Goal: Transaction & Acquisition: Purchase product/service

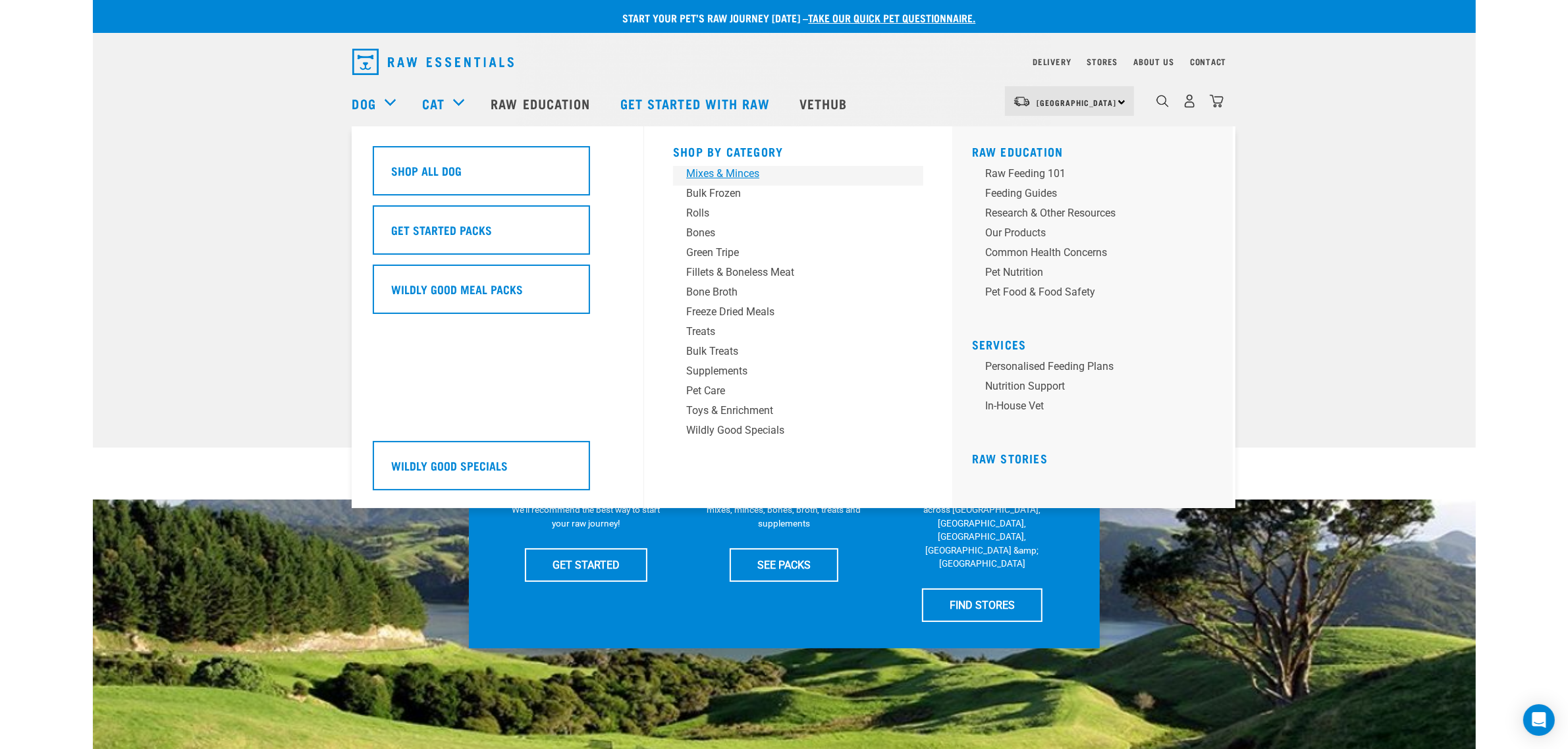
click at [701, 179] on div "Mixes & Minces" at bounding box center [789, 174] width 206 height 15
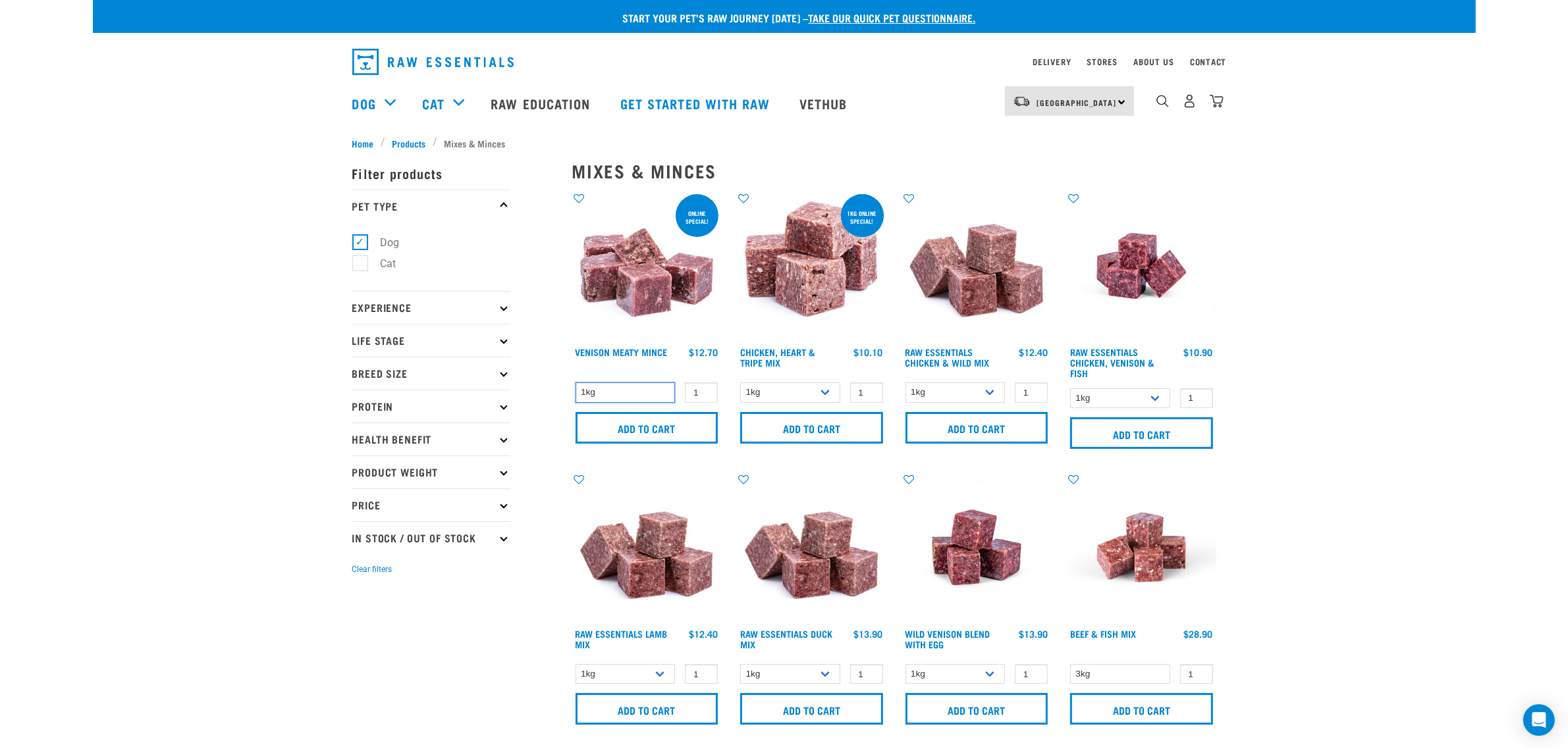
click at [626, 387] on select "1kg" at bounding box center [625, 393] width 100 height 20
click at [1186, 284] on img at bounding box center [1141, 266] width 149 height 149
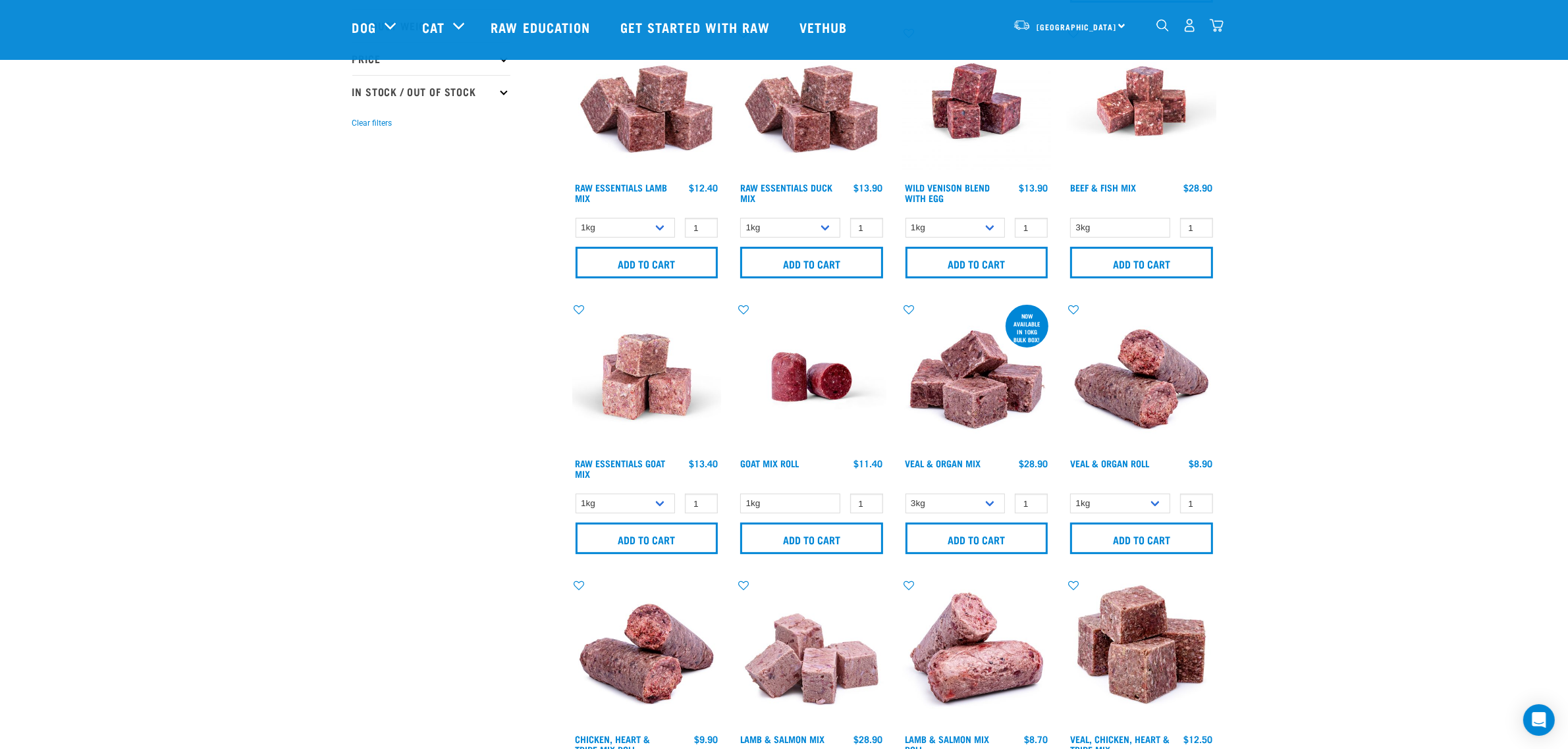
scroll to position [411, 0]
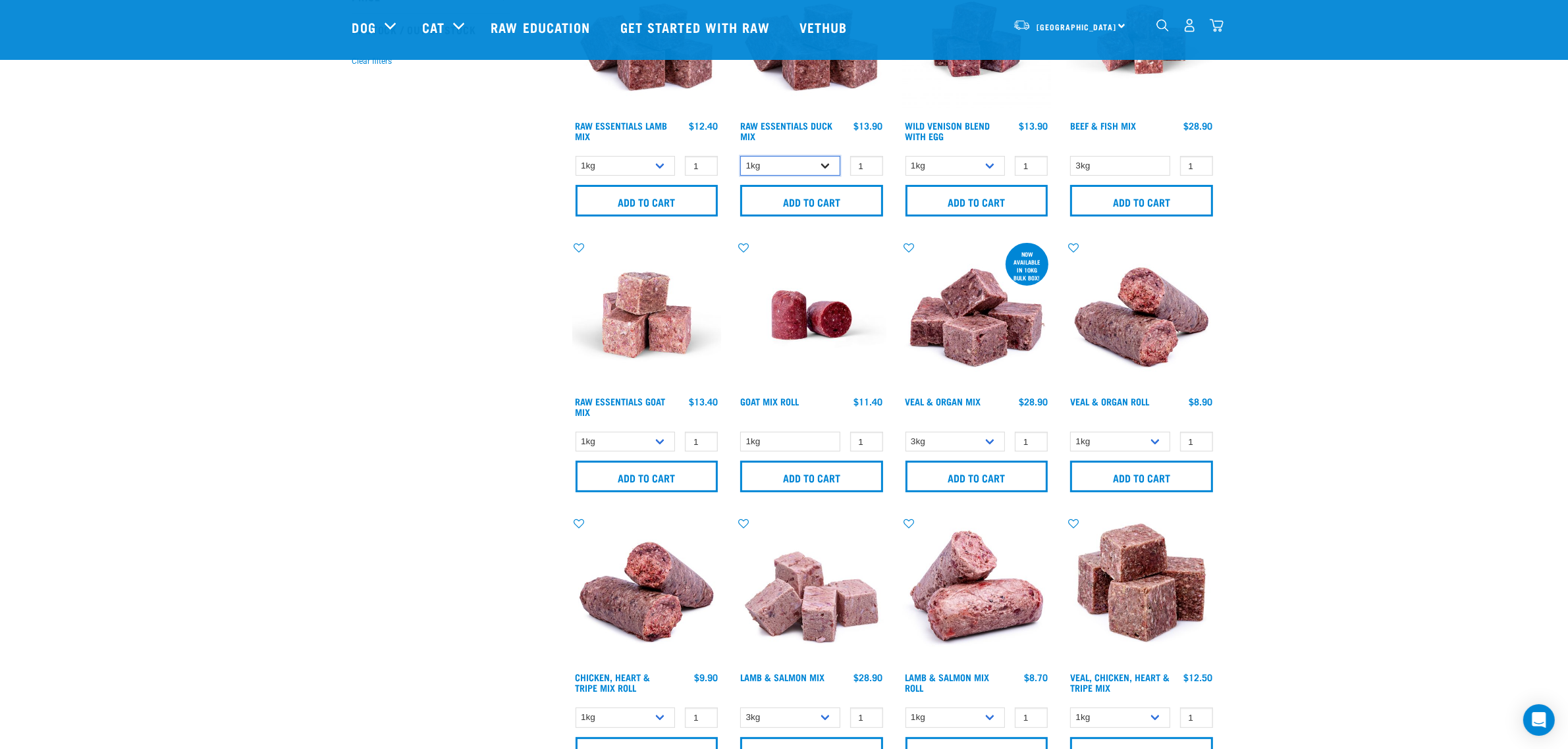
click at [817, 162] on select "1kg 3kg" at bounding box center [789, 166] width 100 height 20
select select "442098"
click at [740, 156] on select "1kg 3kg" at bounding box center [789, 166] width 100 height 20
type input "2"
click at [869, 163] on input "2" at bounding box center [866, 166] width 33 height 20
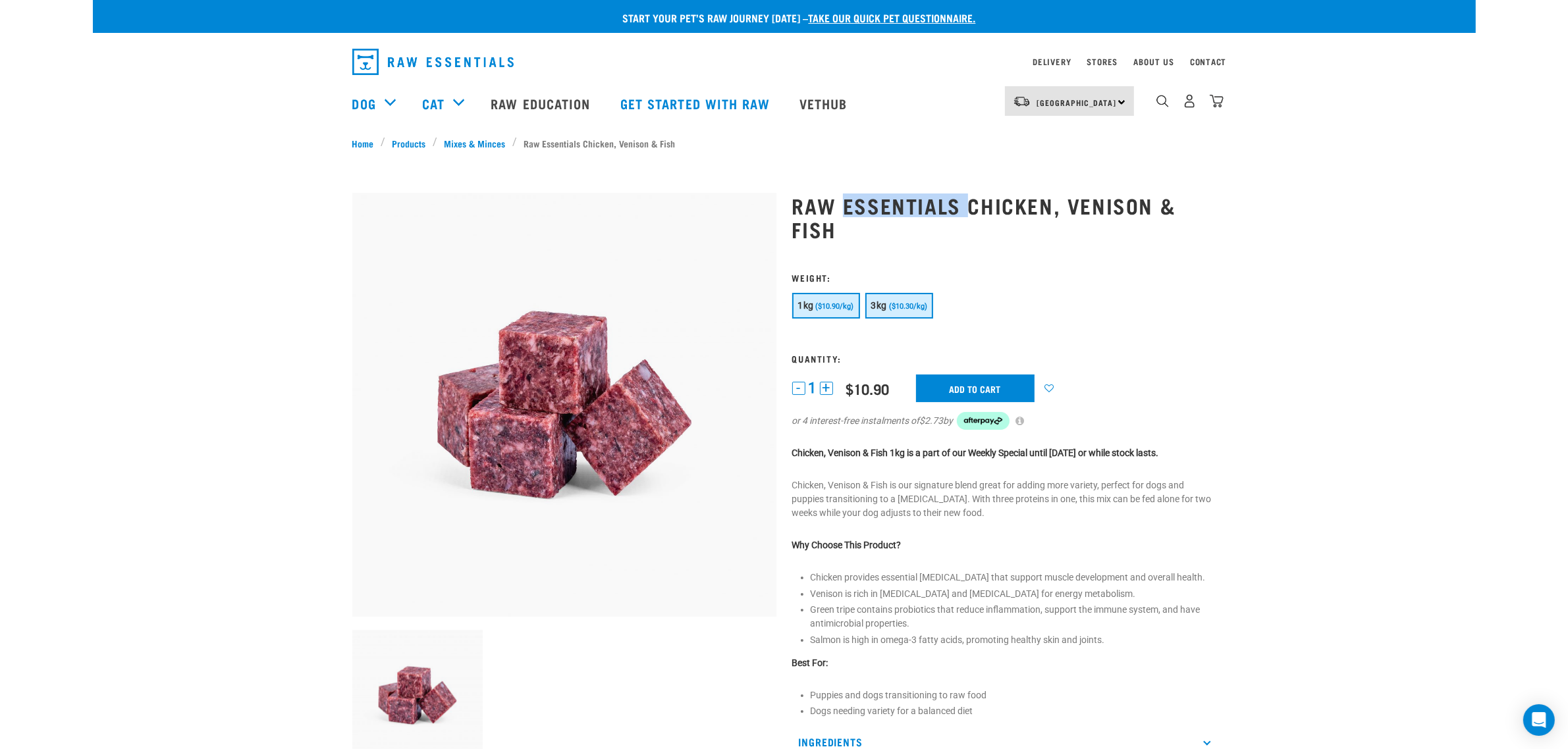
click at [885, 306] on button "3kg ($10.30/kg)" at bounding box center [899, 305] width 68 height 26
click at [814, 386] on span "1" at bounding box center [813, 388] width 8 height 14
click at [827, 386] on button "+" at bounding box center [826, 388] width 13 height 13
click at [960, 385] on input "Add to cart" at bounding box center [975, 389] width 118 height 28
click at [1215, 106] on img "dropdown navigation" at bounding box center [1216, 101] width 14 height 14
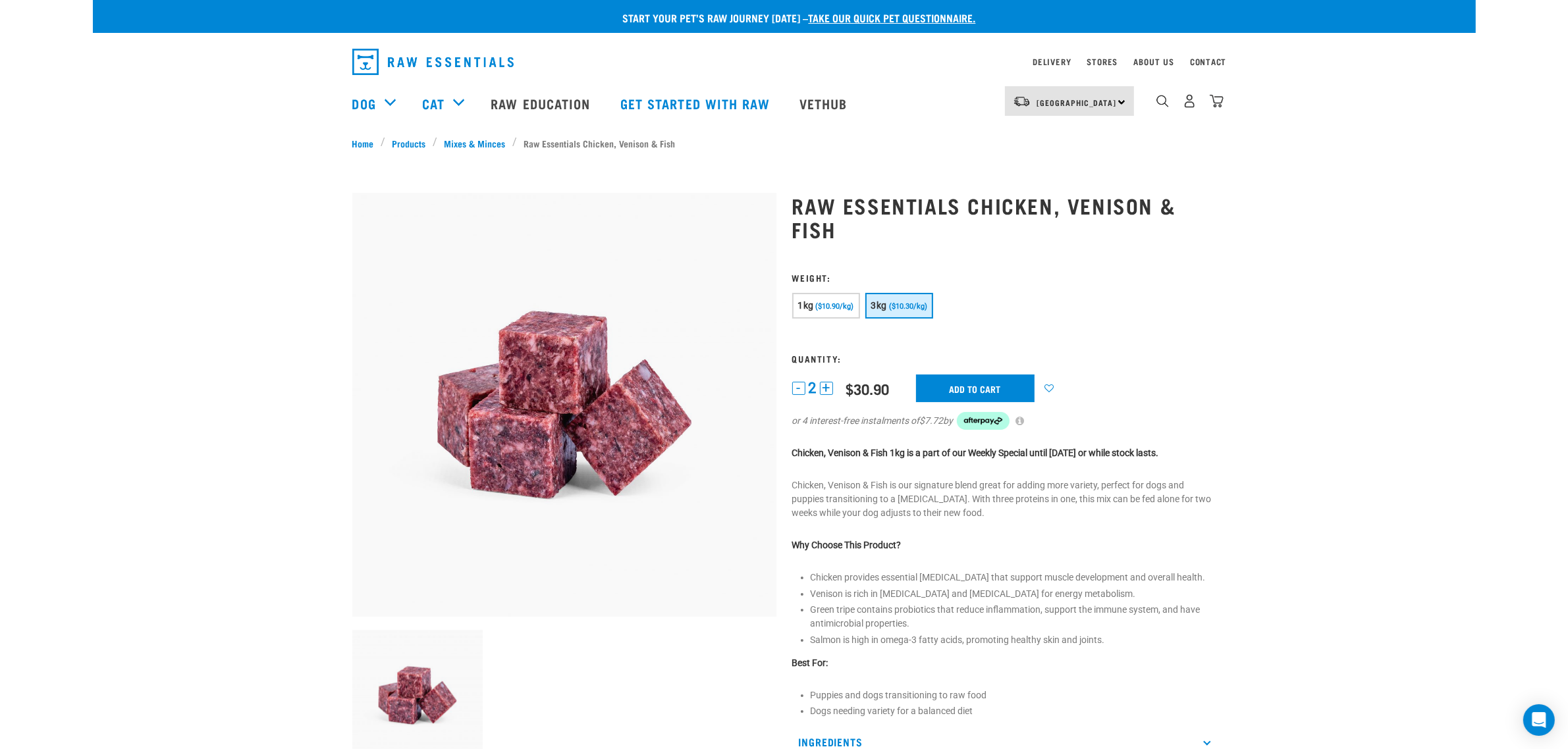
click at [1222, 108] on img "dropdown navigation" at bounding box center [1216, 101] width 14 height 14
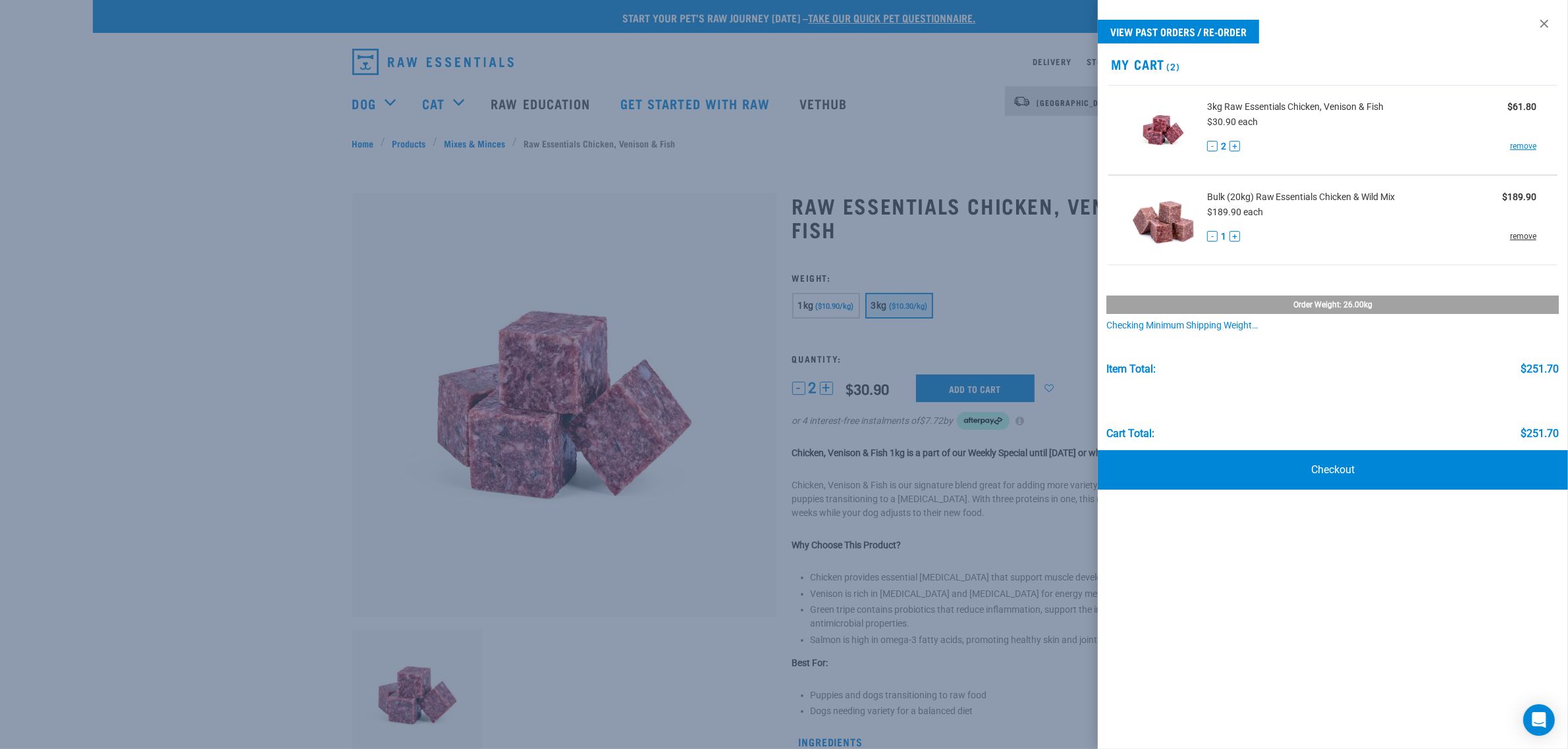
click at [1522, 236] on link "remove" at bounding box center [1523, 236] width 26 height 12
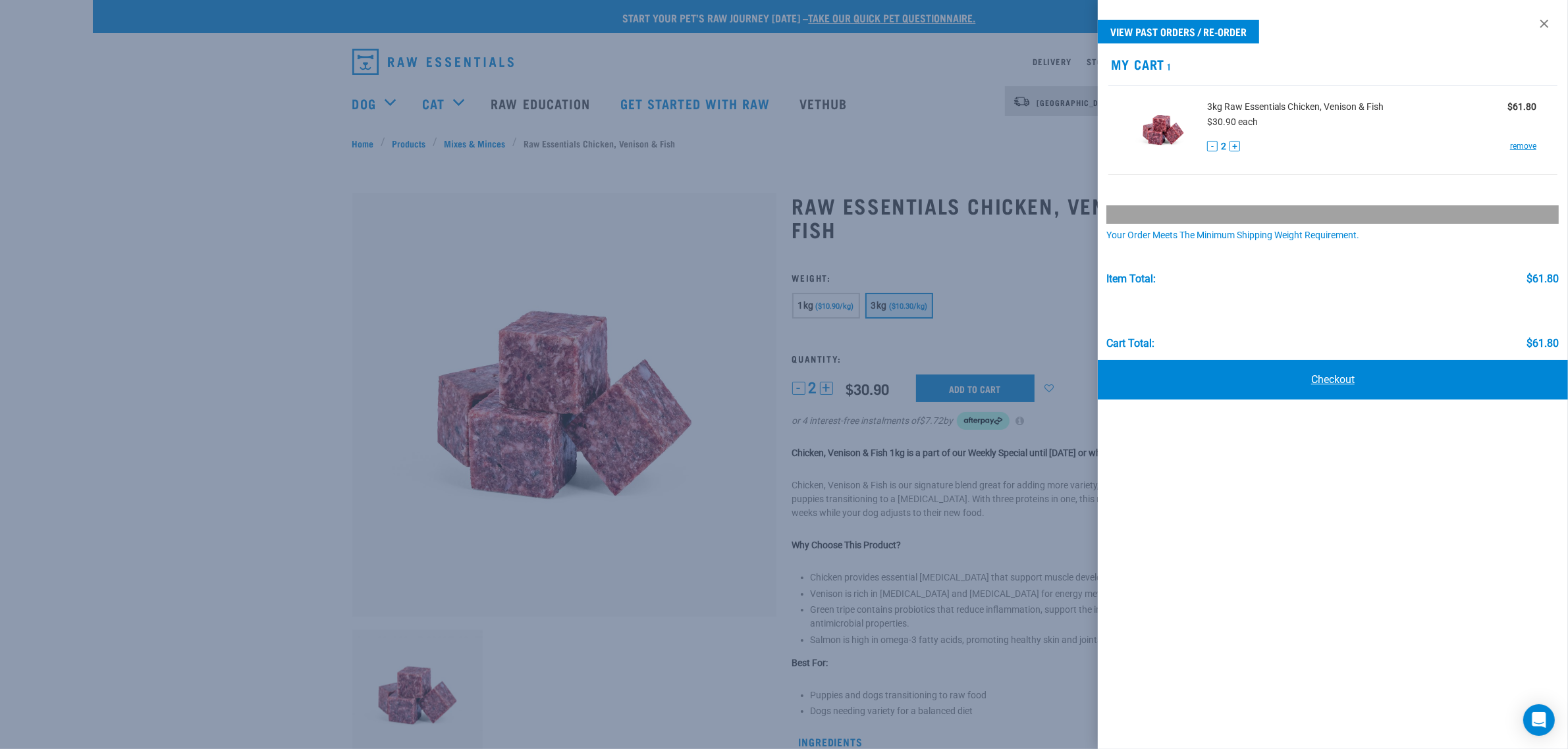
click at [1292, 374] on link "Checkout" at bounding box center [1333, 380] width 470 height 39
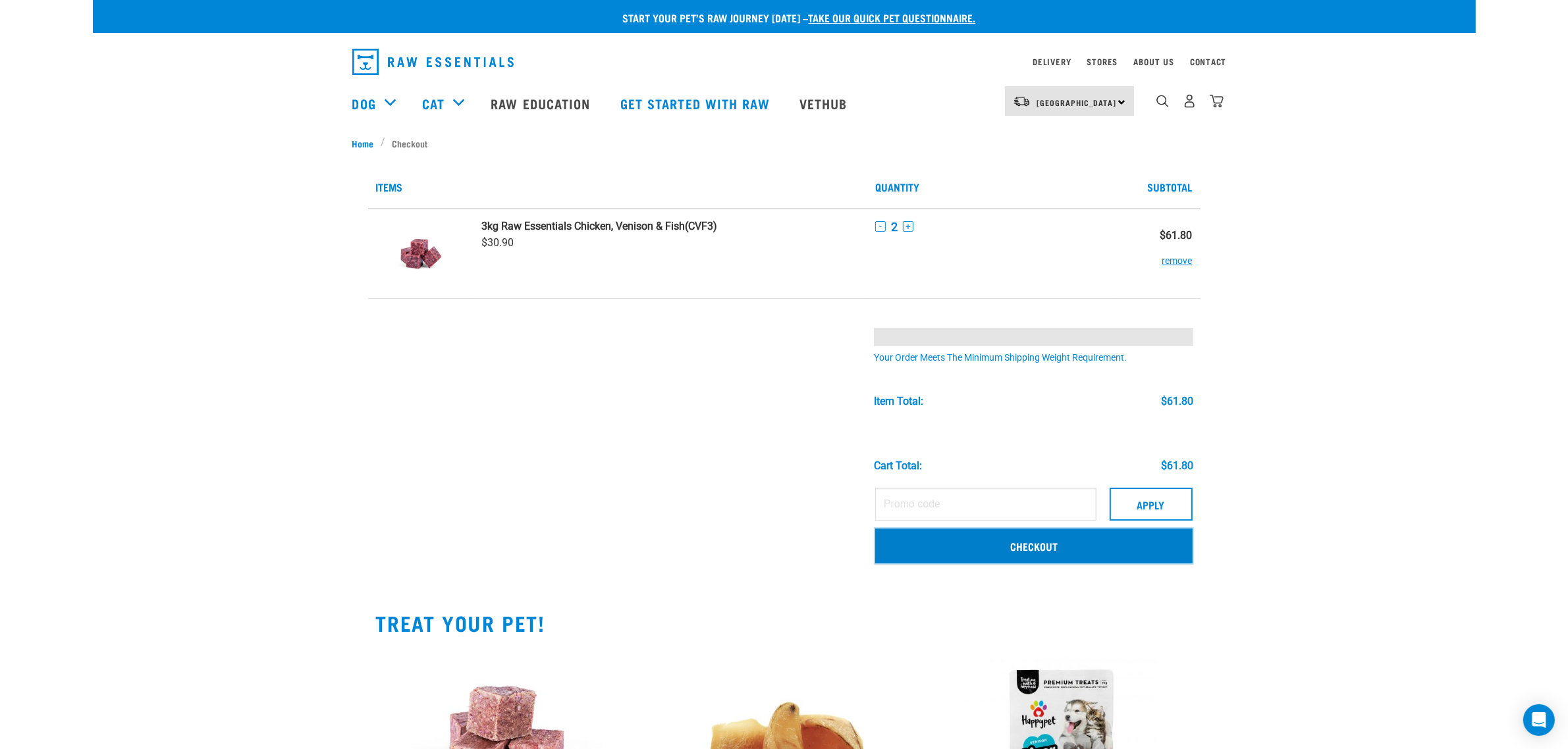
click at [963, 536] on link "Checkout" at bounding box center [1034, 546] width 317 height 34
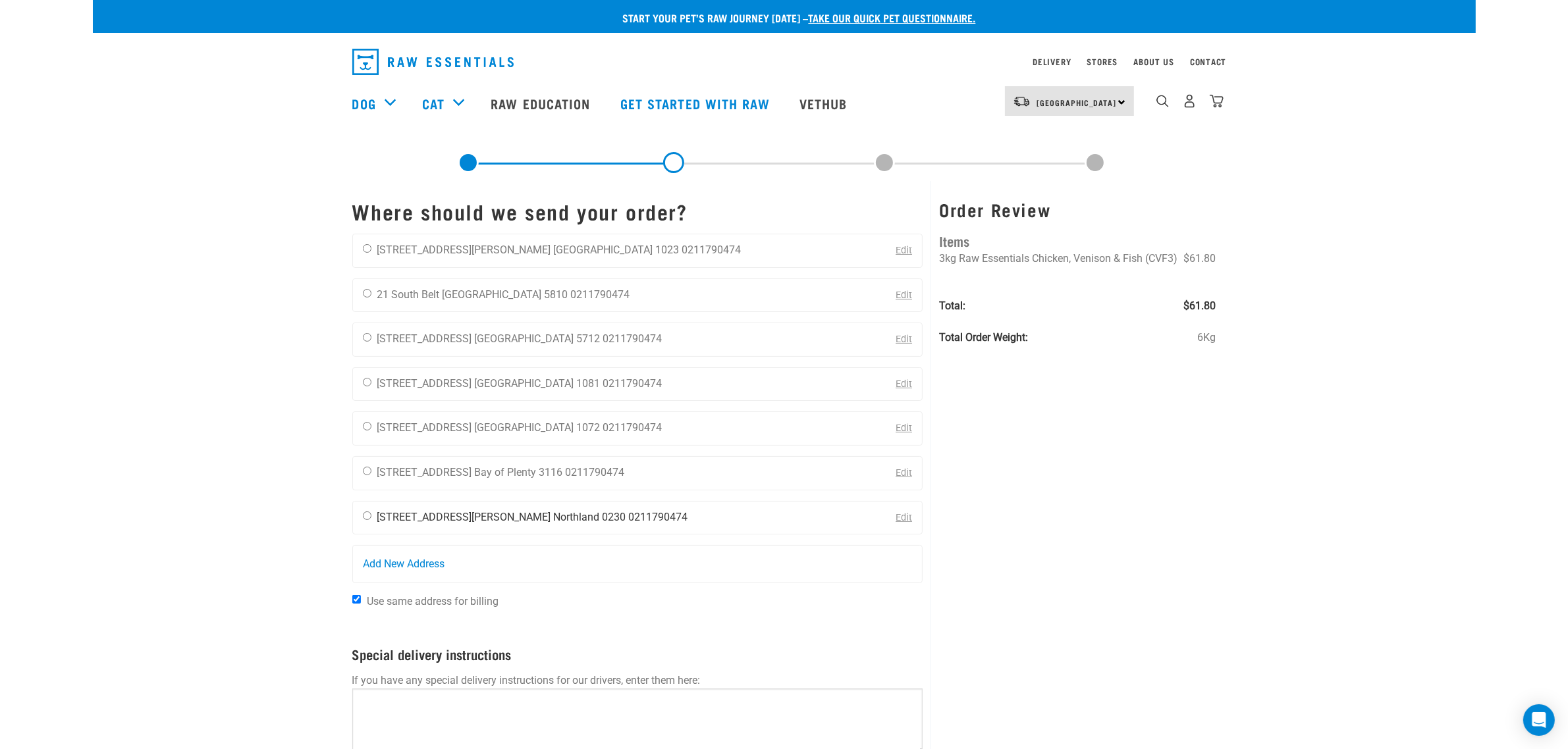
click at [446, 518] on li "[STREET_ADDRESS][PERSON_NAME]" at bounding box center [464, 517] width 174 height 12
click at [369, 517] on input "radio" at bounding box center [366, 516] width 9 height 9
radio input "true"
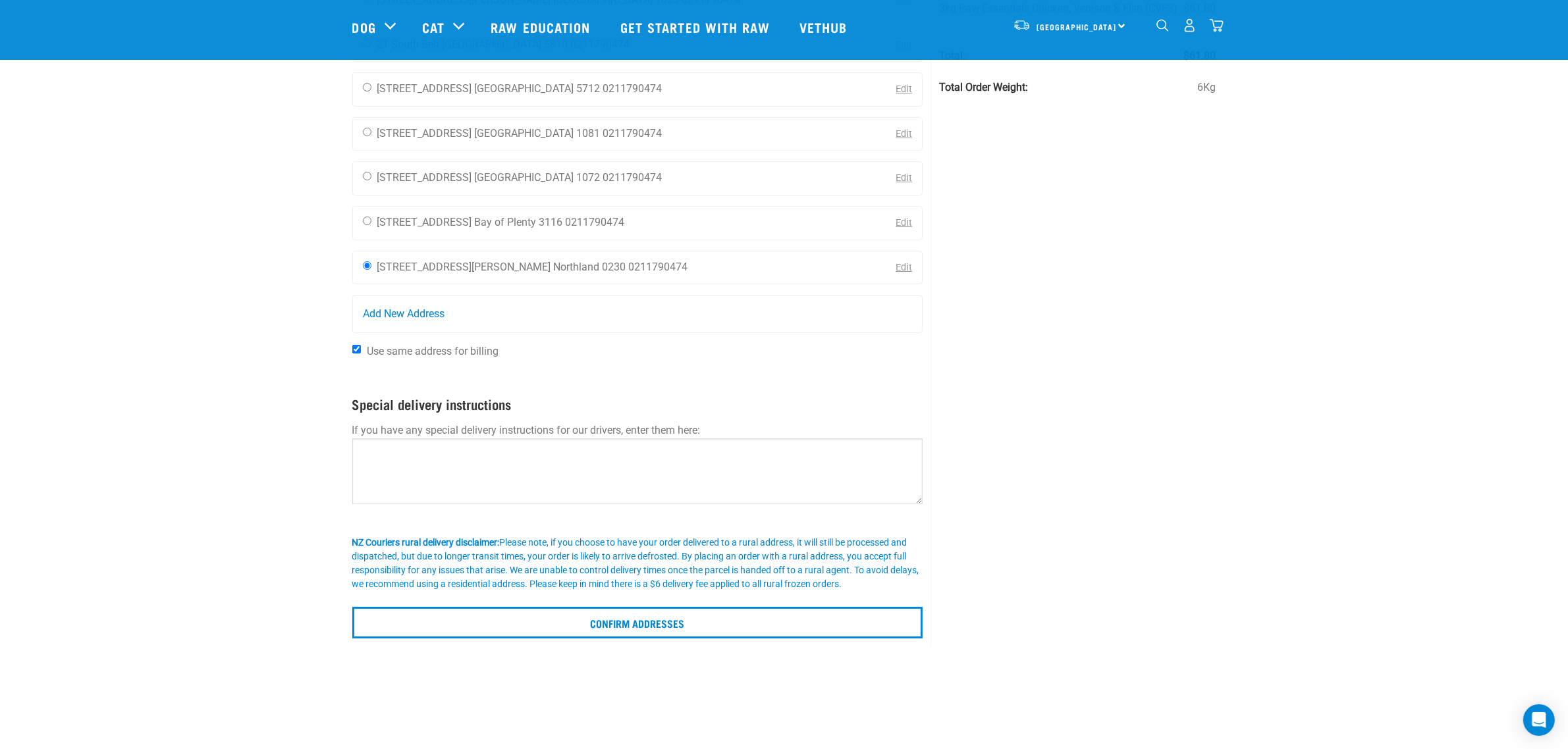
scroll to position [165, 0]
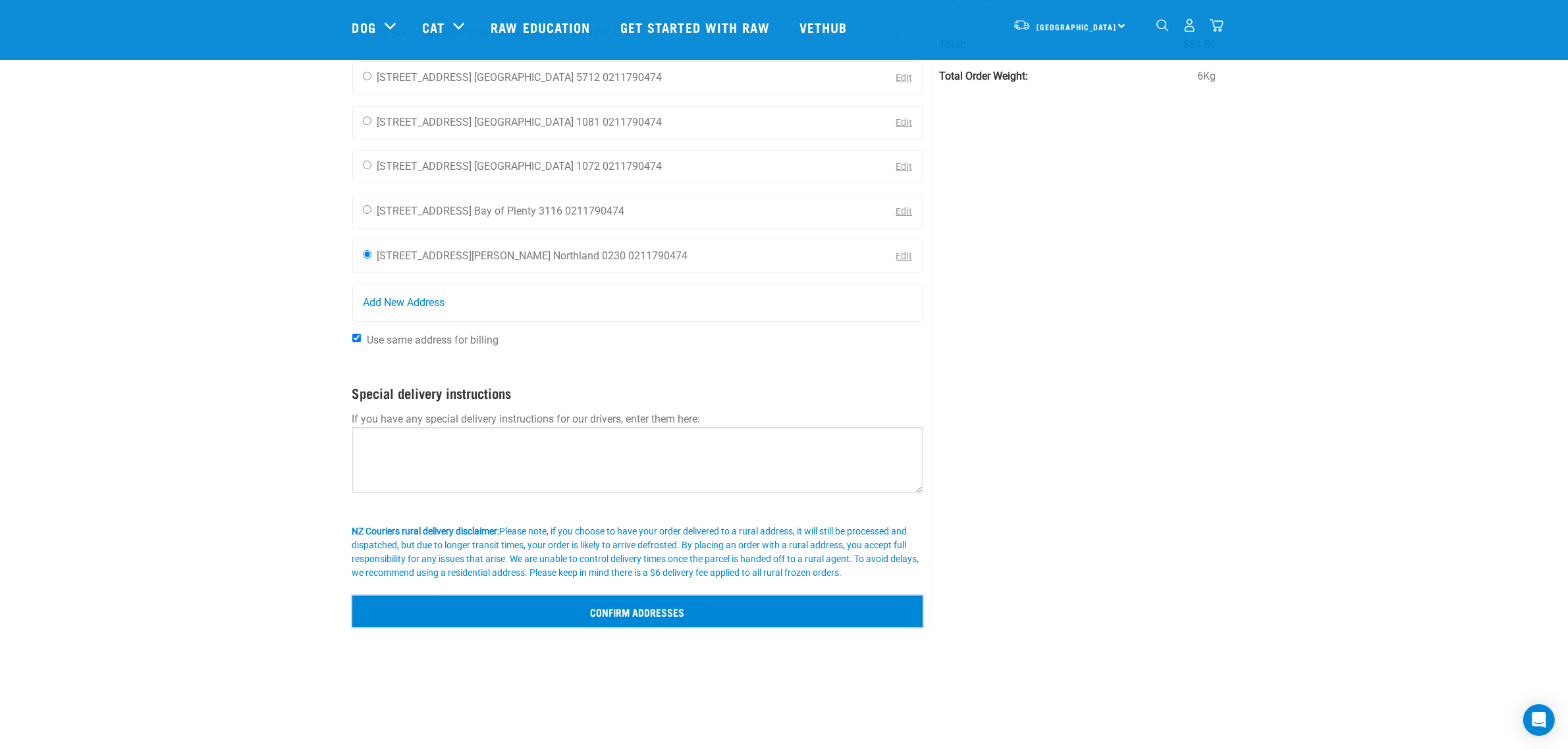
click at [619, 607] on input "Confirm addresses" at bounding box center [638, 611] width 571 height 32
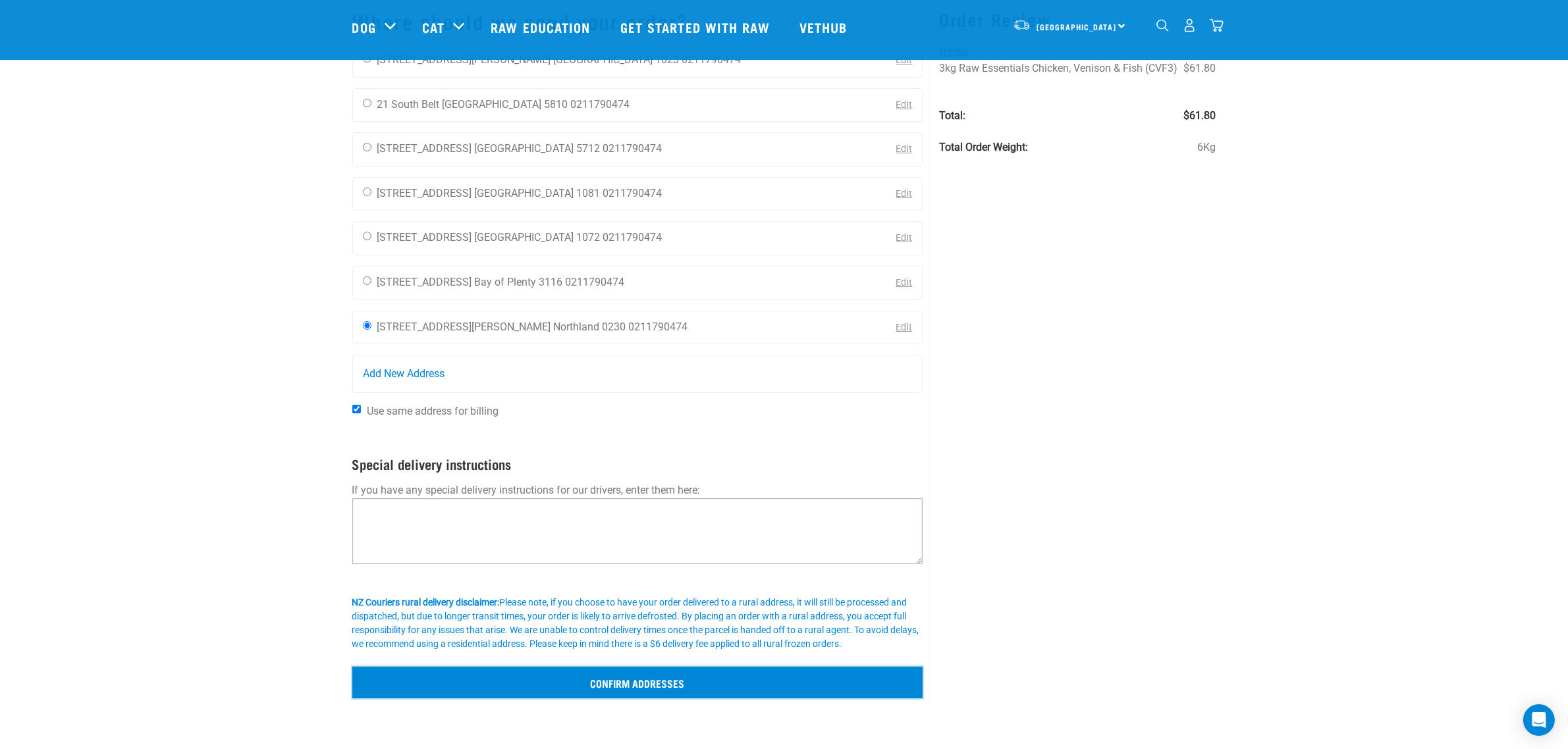
scroll to position [0, 0]
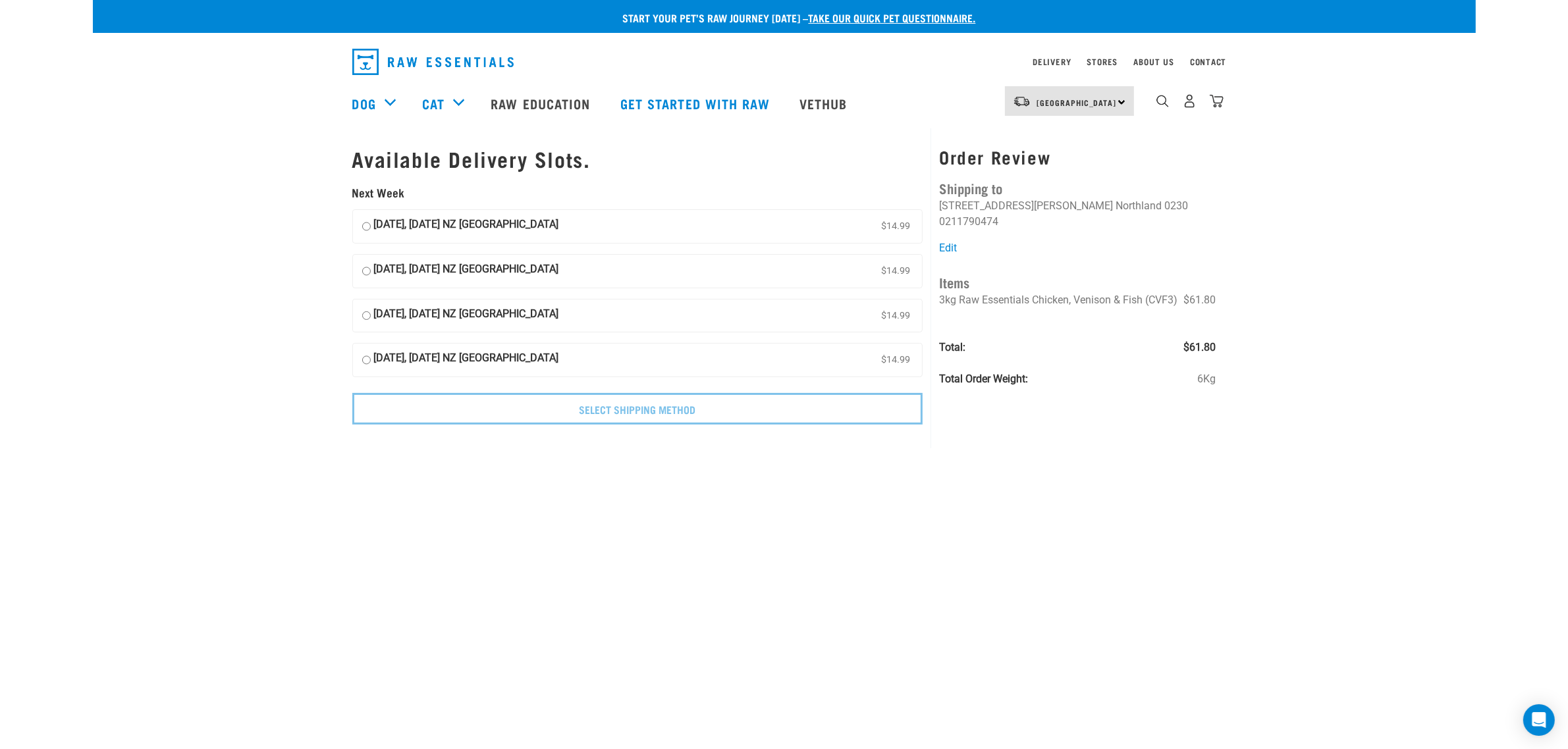
drag, startPoint x: 377, startPoint y: 313, endPoint x: 362, endPoint y: 322, distance: 17.5
click at [367, 318] on label "09 October, Thursday NZ Couriers North Island $14.99" at bounding box center [637, 315] width 570 height 33
click at [364, 320] on input "09 October, Thursday NZ Couriers North Island $14.99" at bounding box center [366, 316] width 9 height 20
radio input "true"
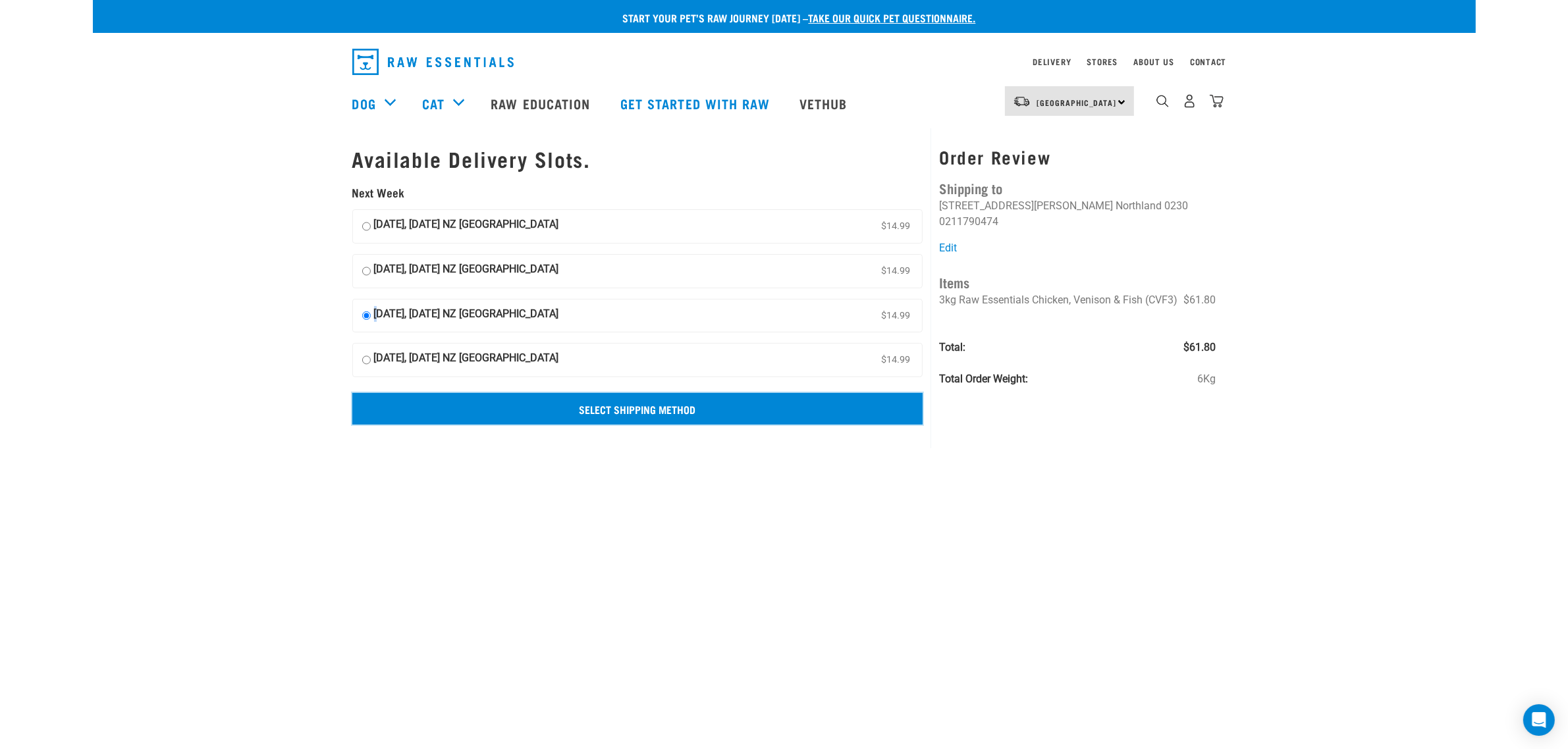
click at [564, 419] on input "Select Shipping Method" at bounding box center [638, 408] width 571 height 32
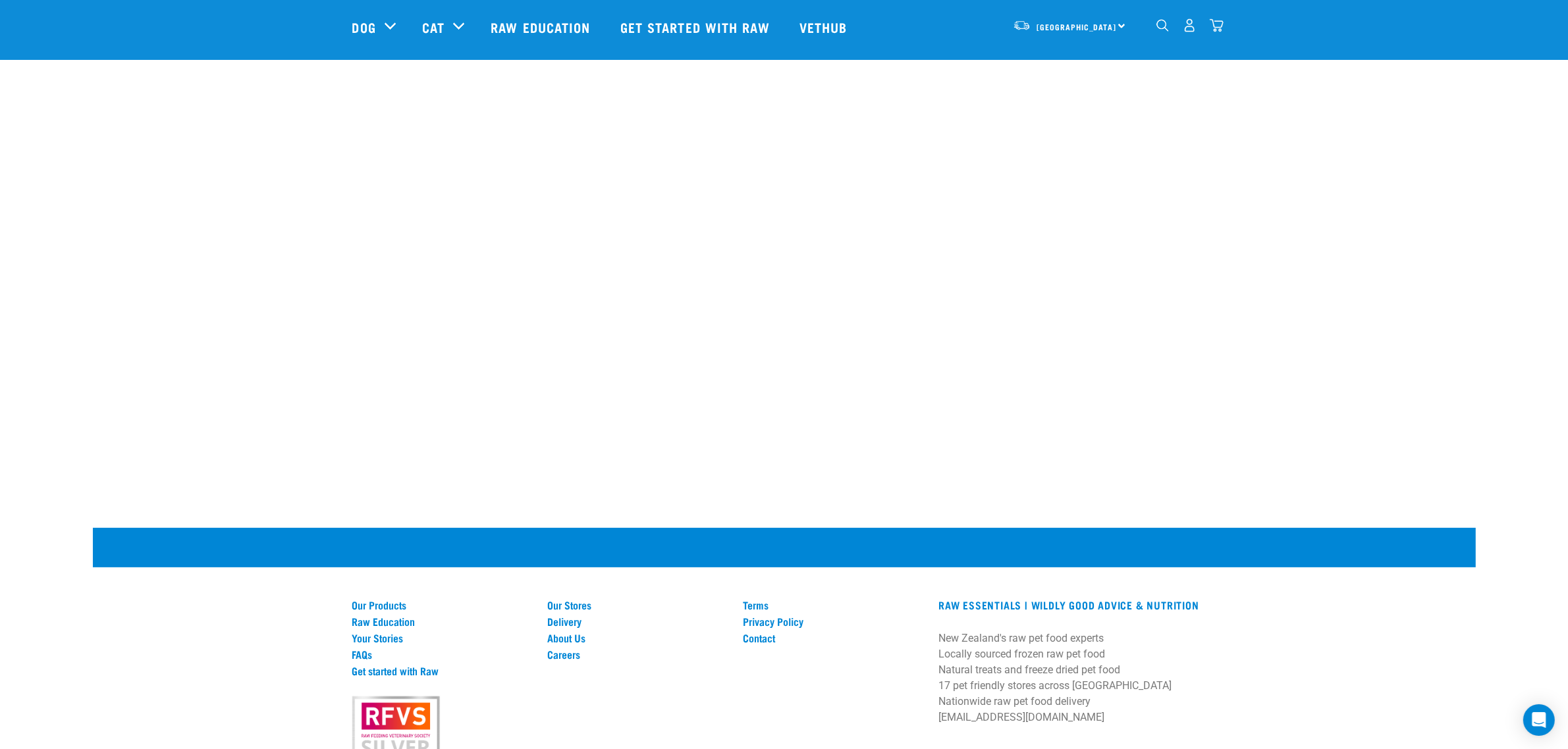
scroll to position [233, 0]
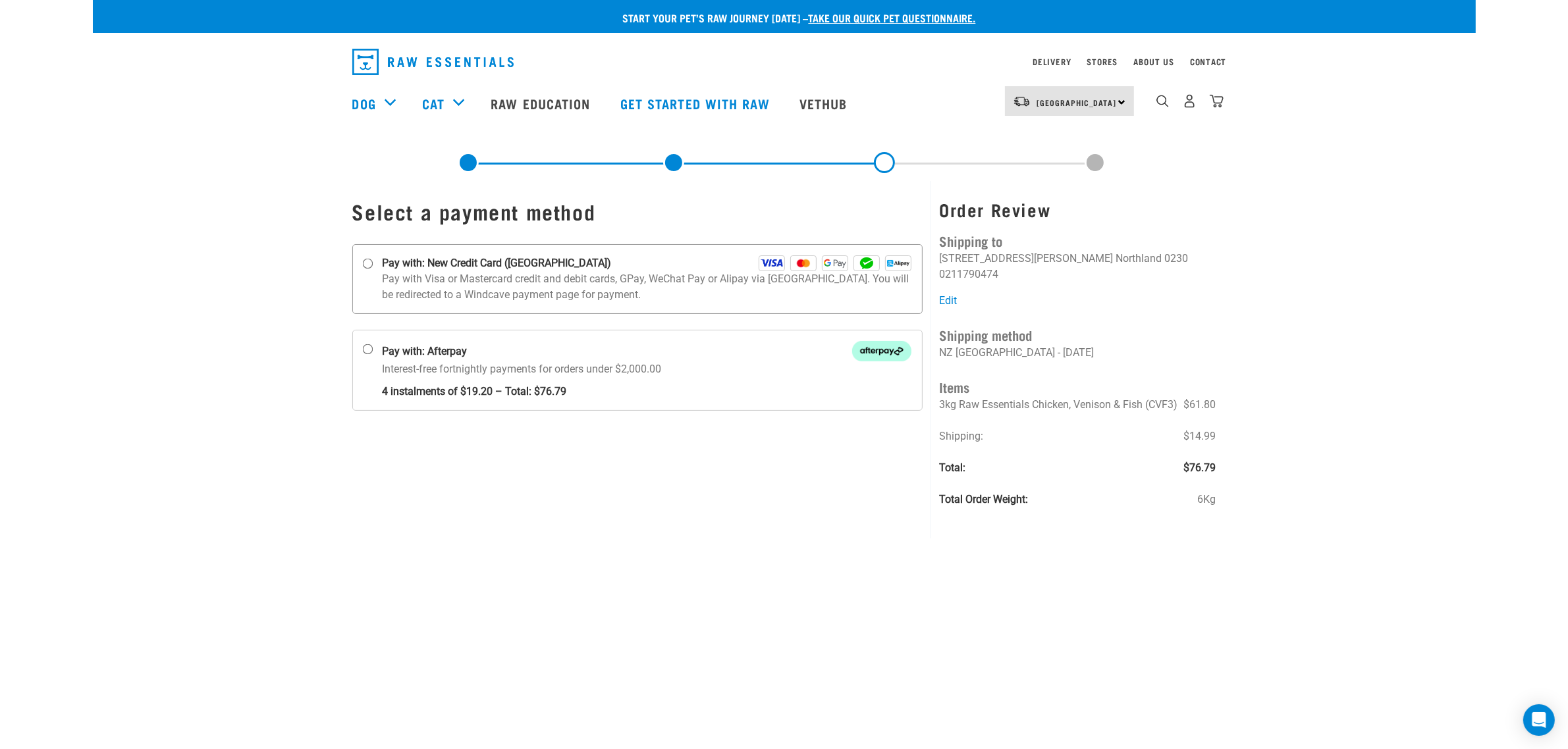
click at [373, 261] on input "Pay with: New Credit Card ([GEOGRAPHIC_DATA])" at bounding box center [367, 264] width 11 height 11
radio input "true"
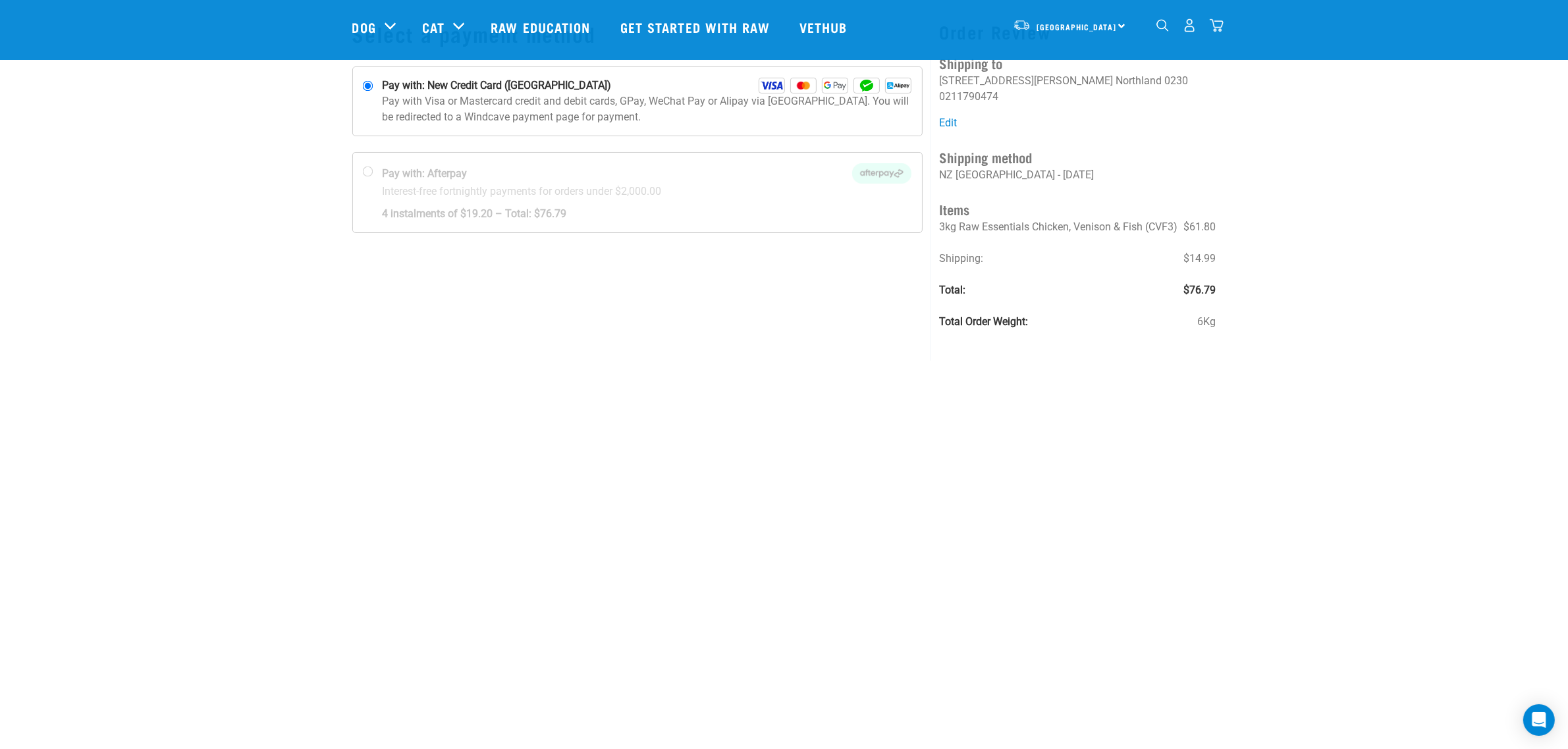
scroll to position [82, 0]
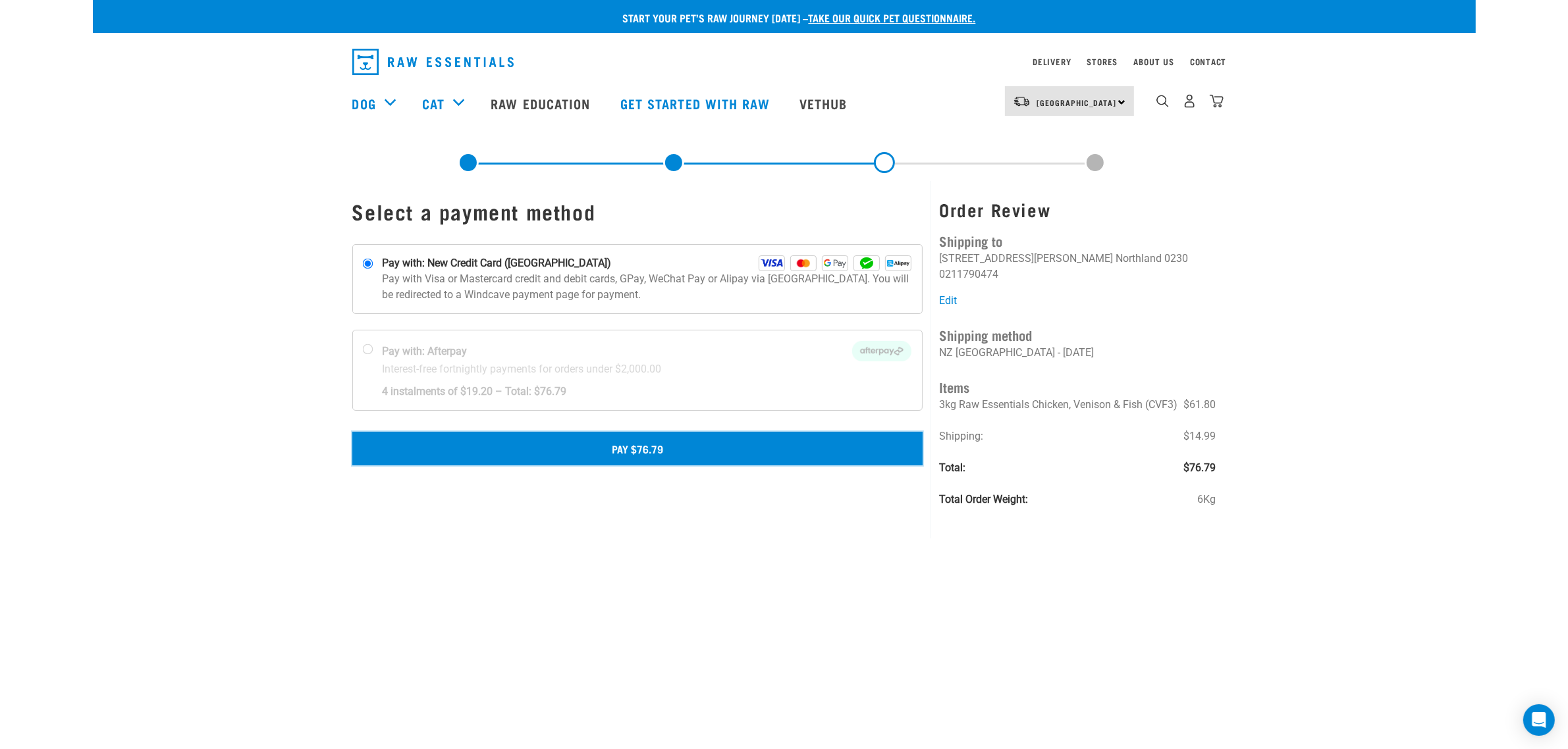
click at [640, 448] on button "Pay $76.79" at bounding box center [638, 448] width 571 height 33
